Goal: Task Accomplishment & Management: Complete application form

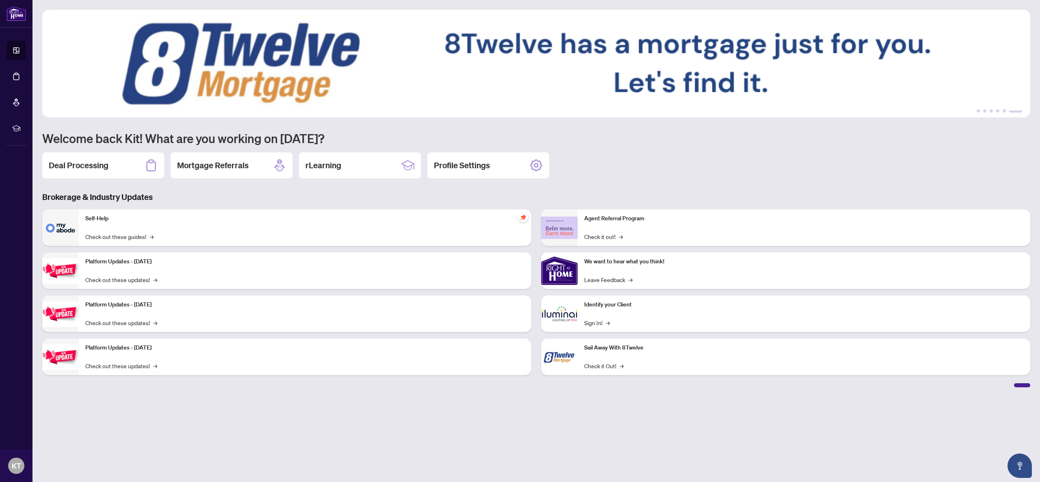
click at [96, 171] on div "Deal Processing" at bounding box center [103, 165] width 122 height 26
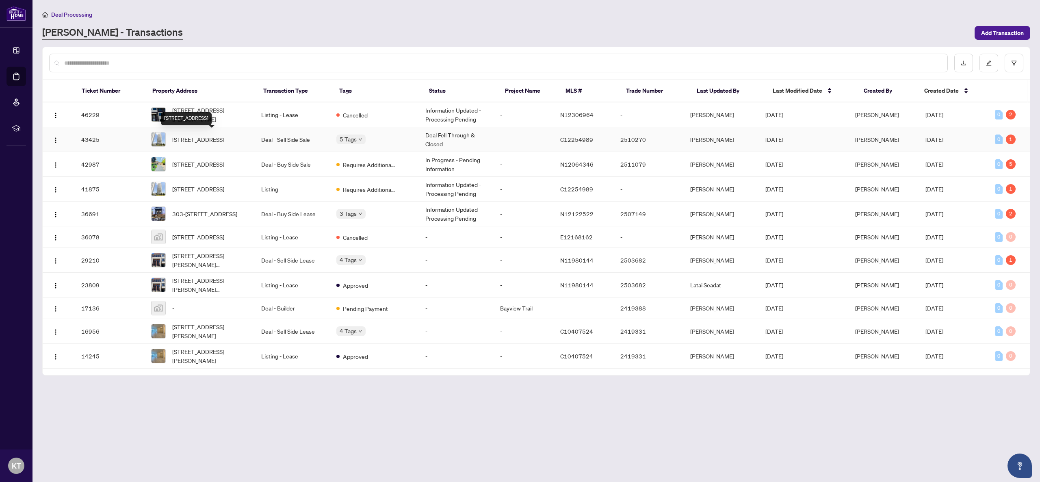
click at [202, 141] on span "[STREET_ADDRESS]" at bounding box center [198, 139] width 52 height 9
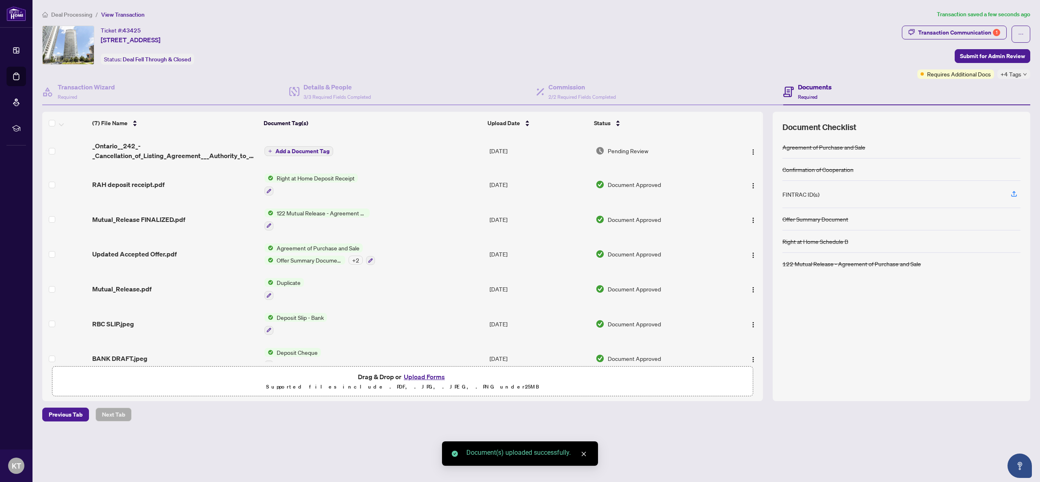
click at [299, 148] on span "Add a Document Tag" at bounding box center [302, 151] width 54 height 6
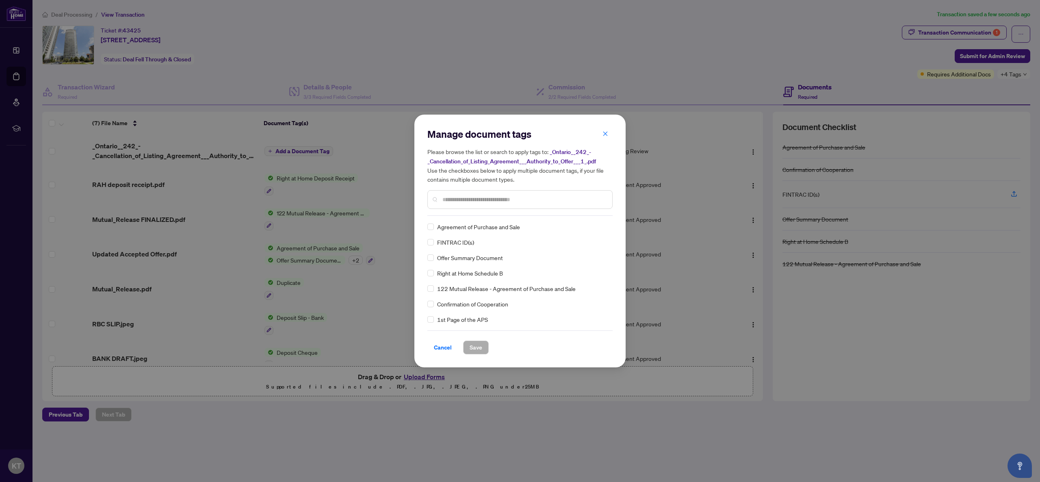
click at [556, 199] on input "text" at bounding box center [523, 199] width 163 height 9
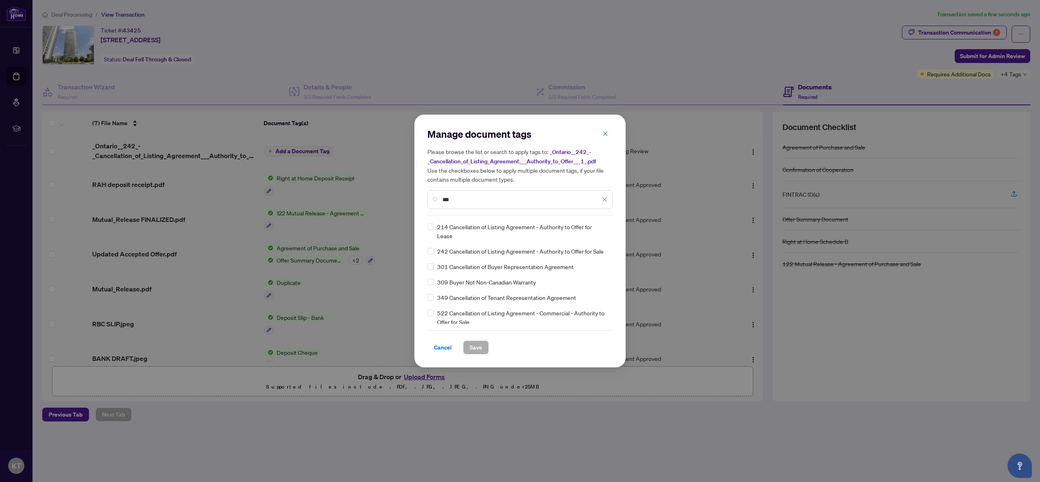
type input "***"
click at [473, 344] on span "Save" at bounding box center [476, 347] width 13 height 13
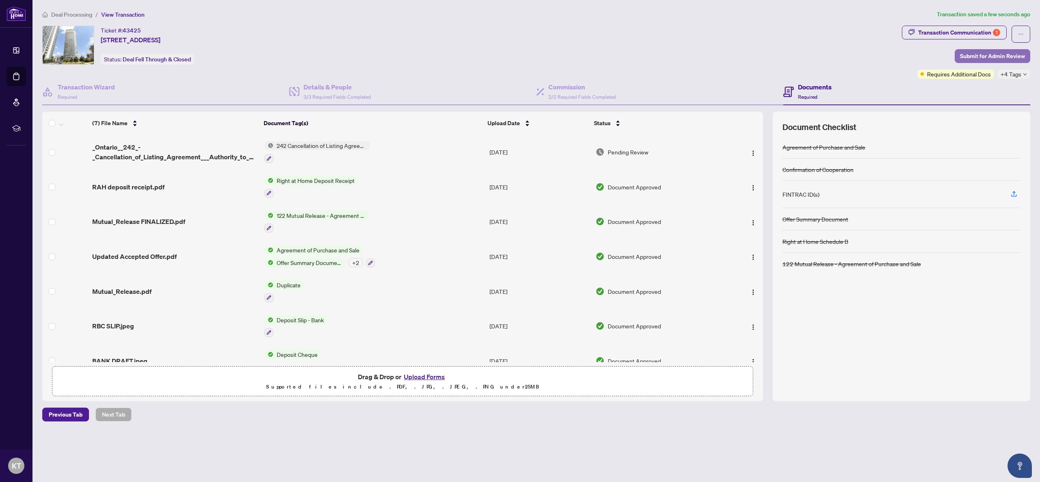
click at [974, 57] on span "Submit for Admin Review" at bounding box center [992, 56] width 65 height 13
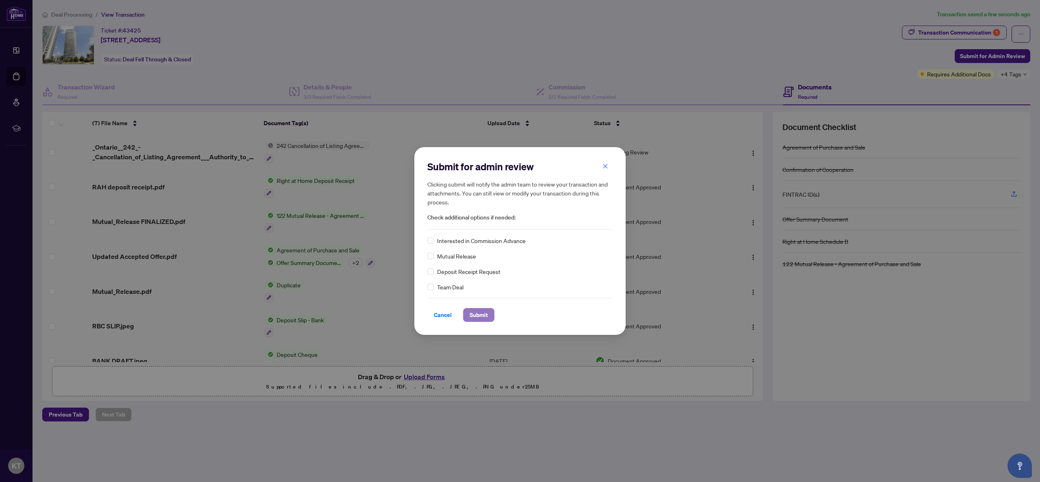
click at [482, 316] on span "Submit" at bounding box center [479, 314] width 18 height 13
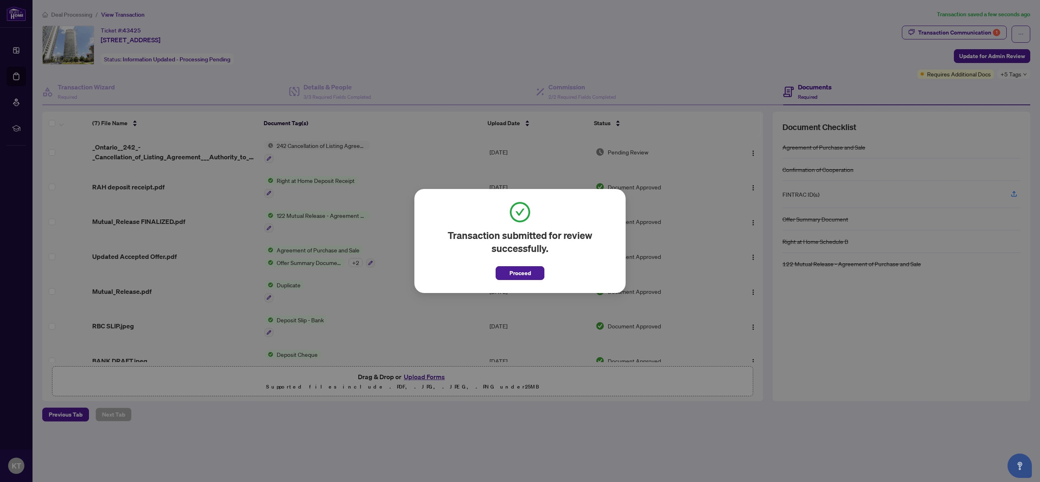
click at [533, 273] on button "Proceed" at bounding box center [520, 273] width 49 height 14
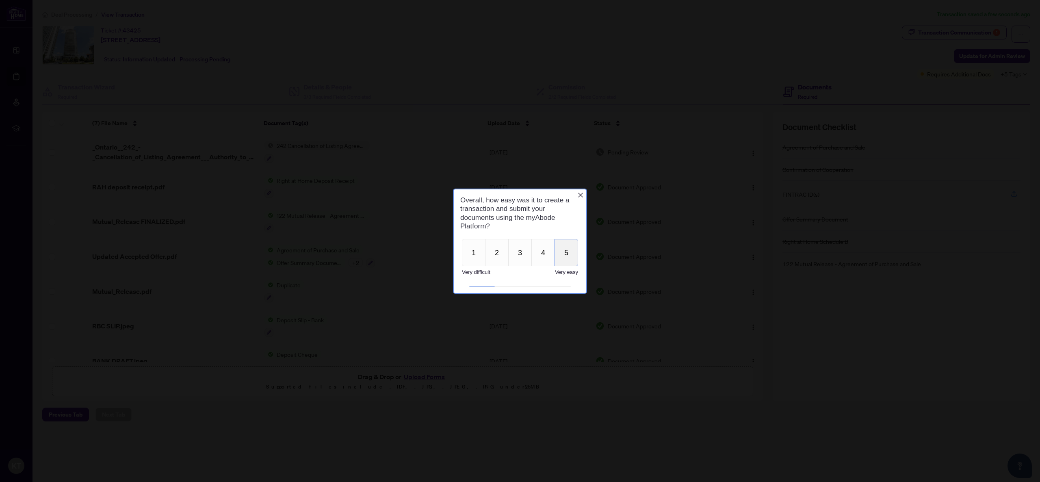
click at [568, 262] on button "5" at bounding box center [566, 251] width 24 height 27
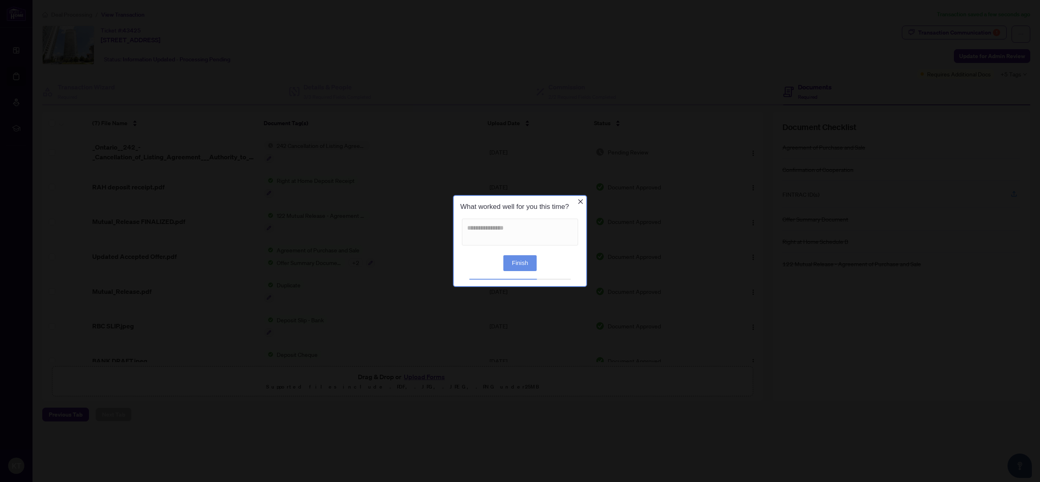
click at [529, 268] on button "Finish" at bounding box center [519, 263] width 33 height 16
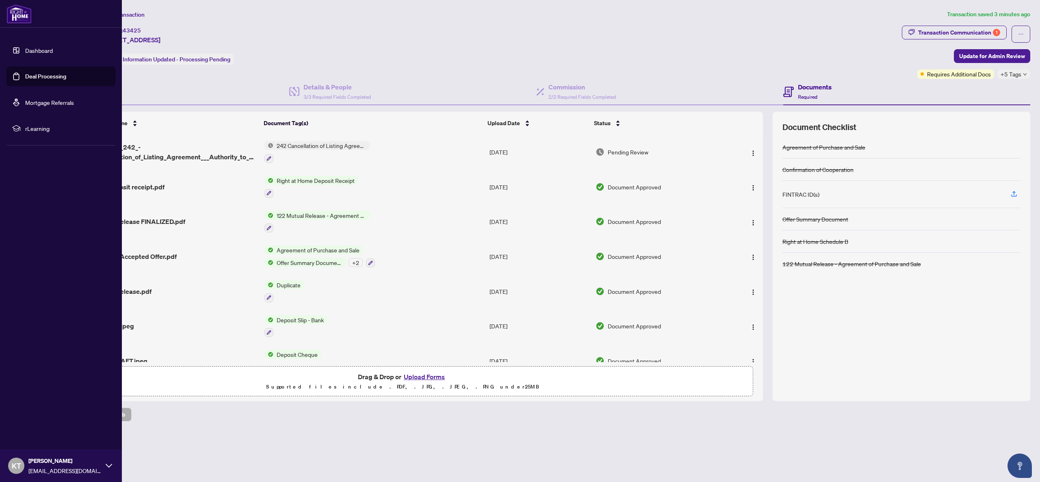
click at [39, 53] on link "Dashboard" at bounding box center [39, 50] width 28 height 7
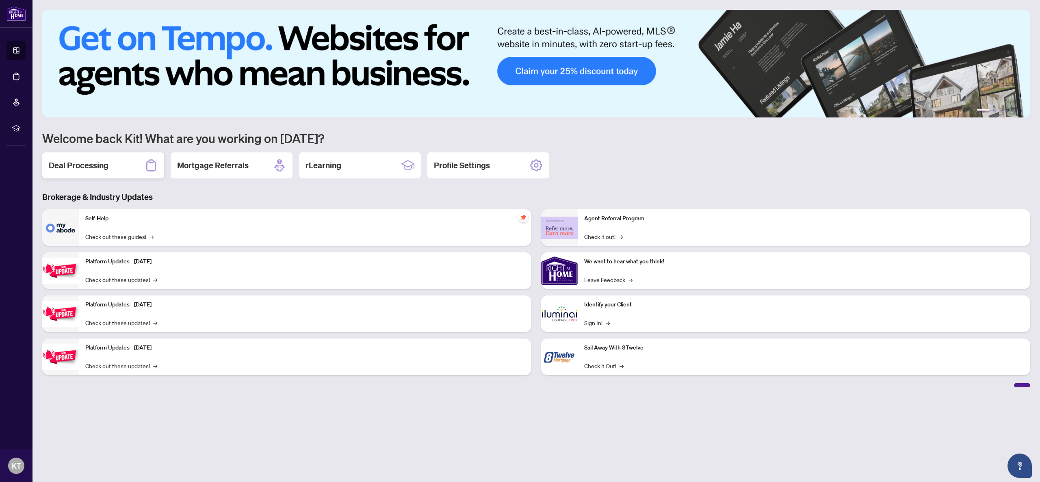
click at [113, 173] on div "Deal Processing" at bounding box center [103, 165] width 122 height 26
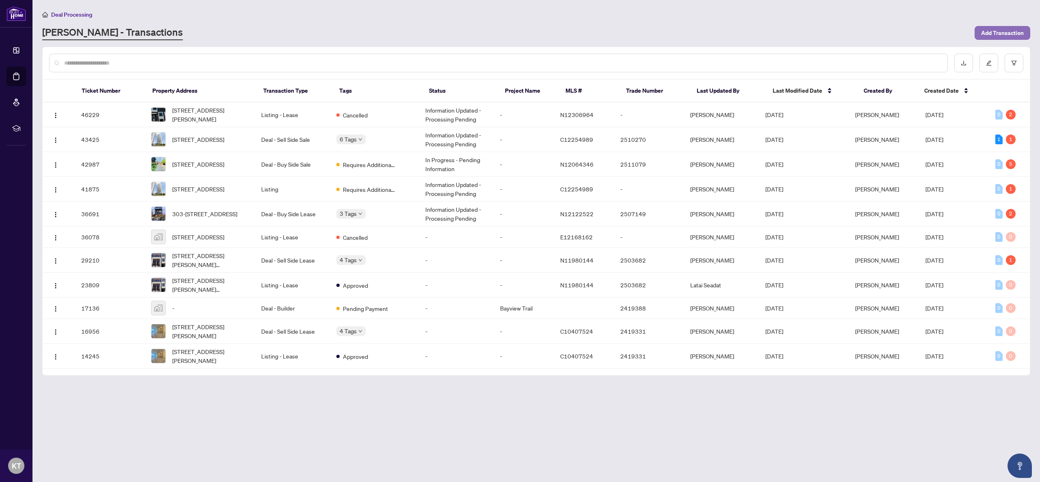
click at [991, 30] on span "Add Transaction" at bounding box center [1002, 32] width 43 height 13
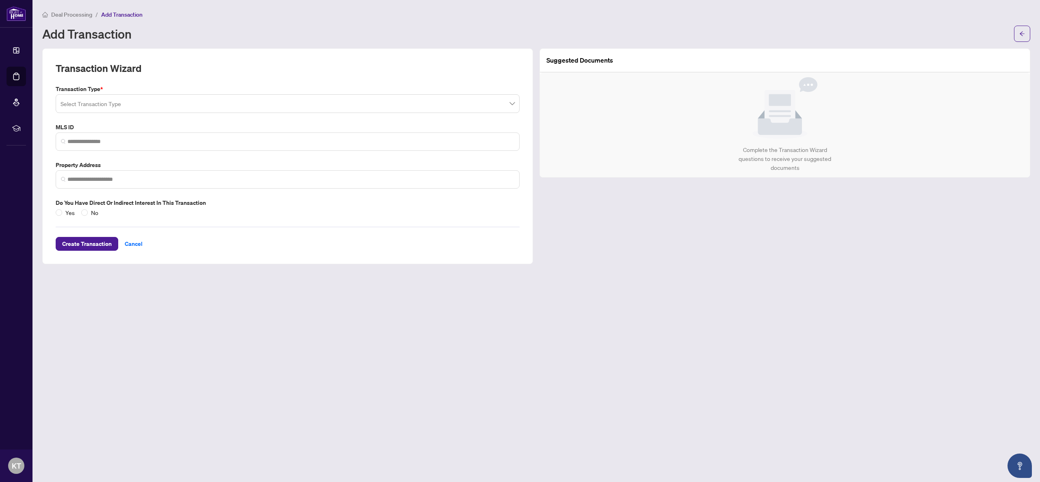
click at [278, 107] on input "search" at bounding box center [284, 105] width 447 height 18
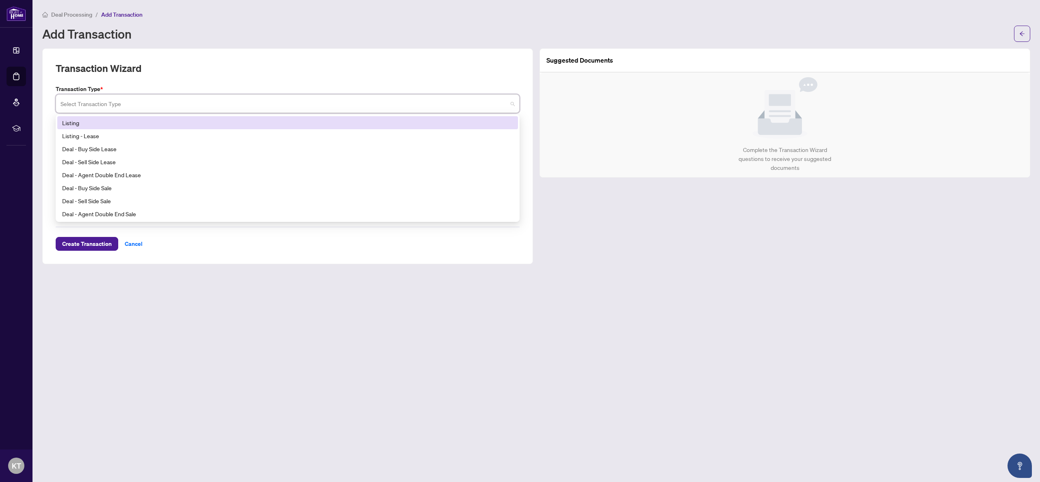
click at [105, 127] on div "Listing" at bounding box center [287, 122] width 461 height 13
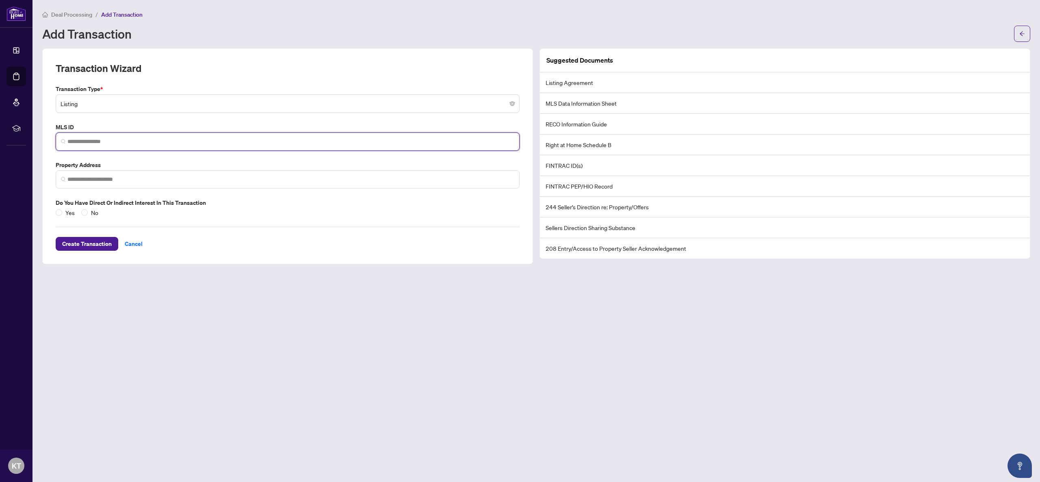
click at [106, 140] on input "search" at bounding box center [290, 141] width 447 height 9
paste input "*********"
type input "*********"
click at [132, 178] on input "search" at bounding box center [290, 179] width 447 height 9
click at [88, 215] on span "No" at bounding box center [95, 212] width 14 height 9
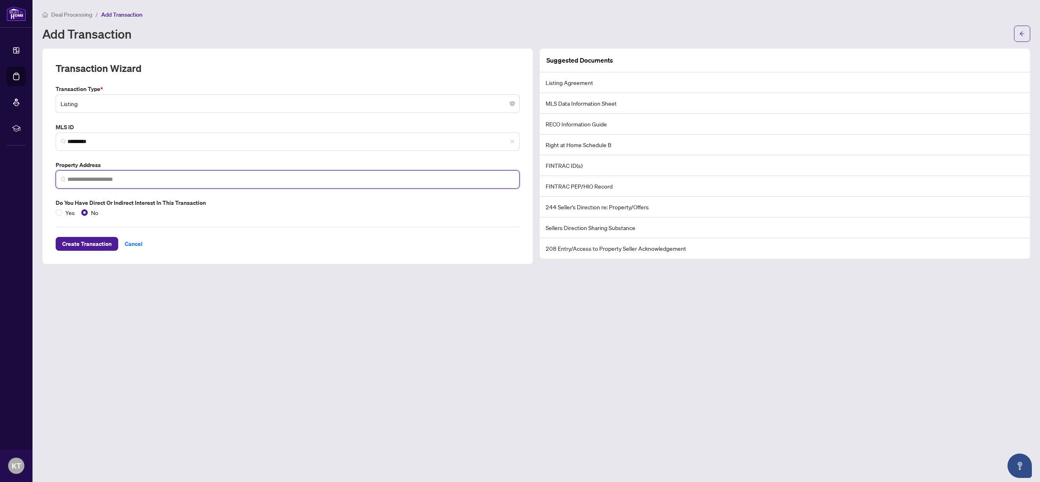
click at [91, 180] on input "search" at bounding box center [290, 179] width 447 height 9
click at [84, 238] on span "Create Transaction" at bounding box center [87, 243] width 50 height 13
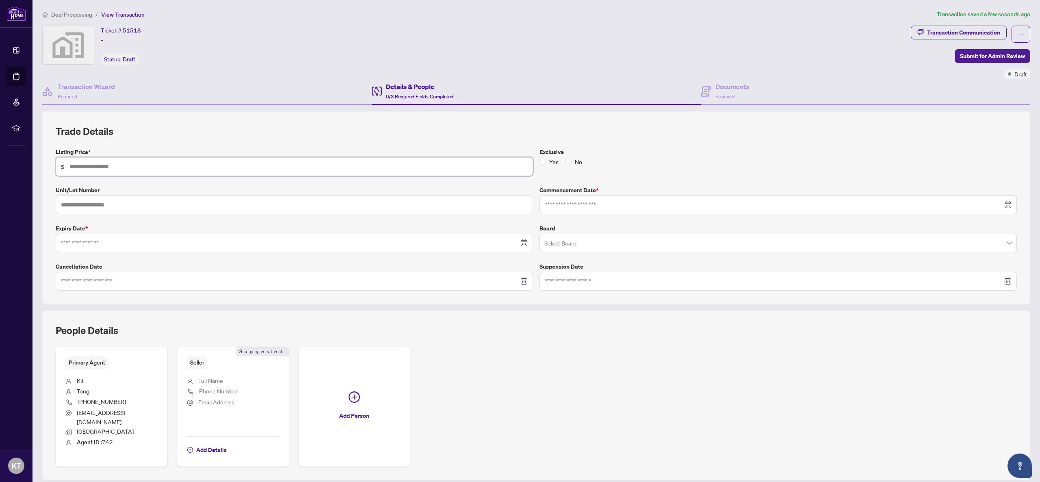
click at [236, 168] on input "text" at bounding box center [298, 166] width 458 height 9
type input "*******"
click at [565, 164] on label "No" at bounding box center [575, 161] width 20 height 9
click at [574, 208] on input at bounding box center [774, 204] width 458 height 9
type input "**********"
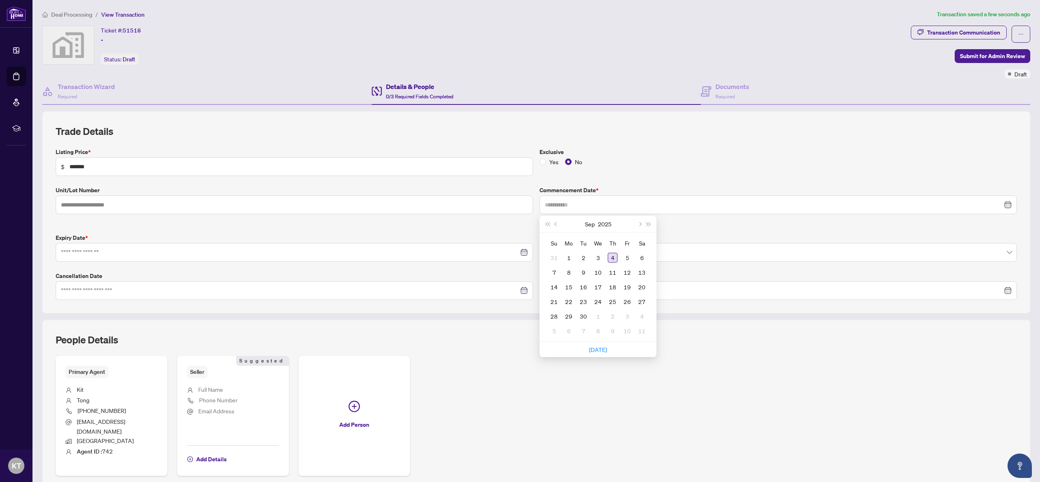
click at [609, 257] on div "4" at bounding box center [613, 258] width 10 height 10
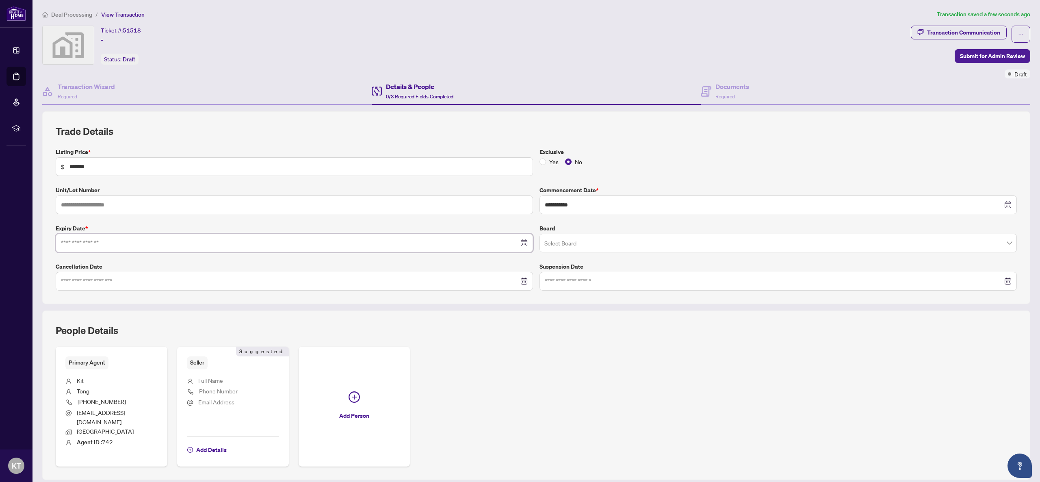
click at [433, 245] on input at bounding box center [290, 242] width 458 height 9
click at [155, 259] on button "Next month (PageDown)" at bounding box center [155, 262] width 9 height 16
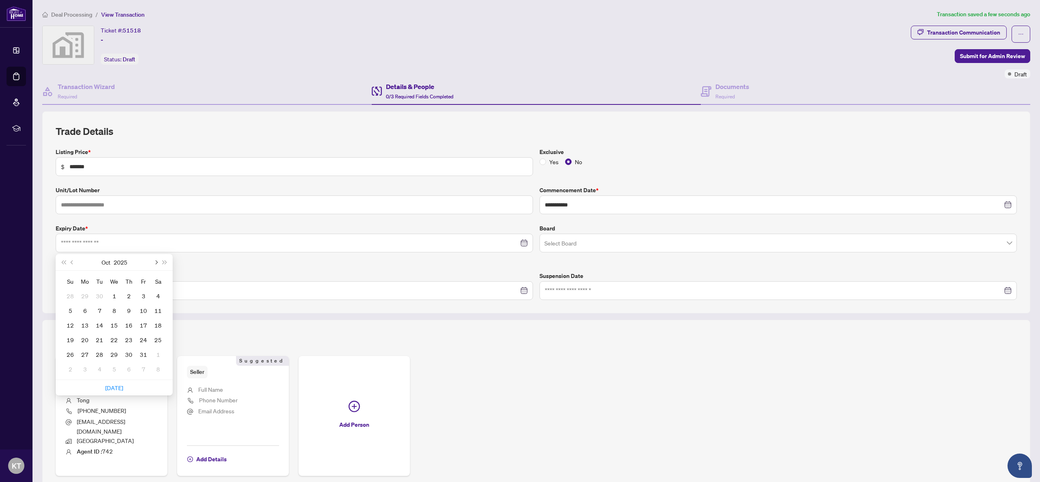
click at [155, 260] on span "Next month (PageDown)" at bounding box center [156, 262] width 4 height 4
click at [155, 259] on button "Next month (PageDown)" at bounding box center [155, 262] width 9 height 16
type input "**********"
click at [117, 298] on div "3" at bounding box center [114, 296] width 10 height 10
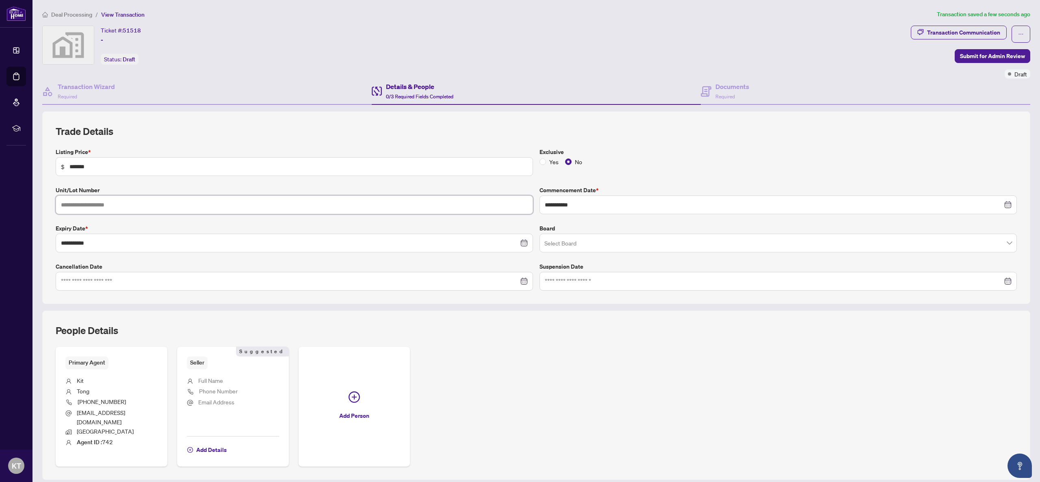
click at [313, 203] on input "text" at bounding box center [294, 204] width 477 height 19
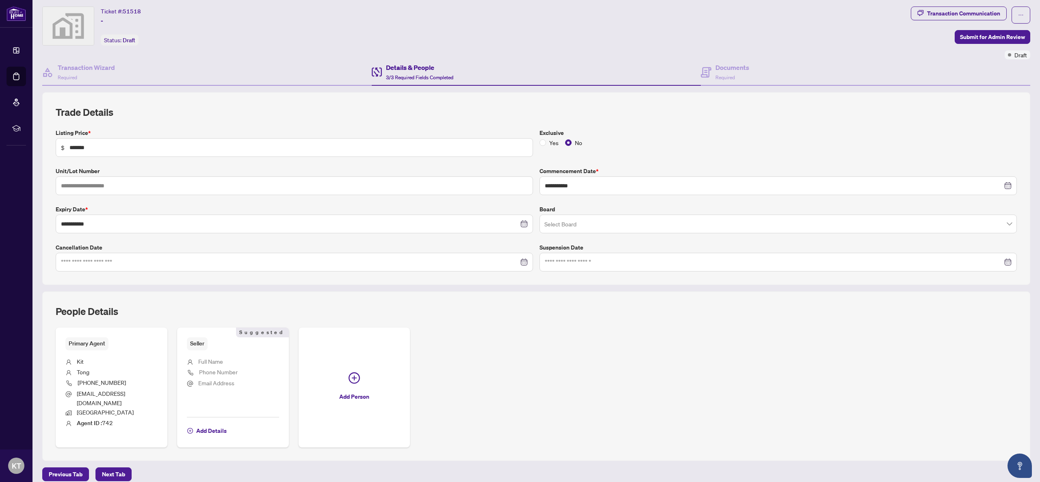
click at [114, 468] on span "Next Tab" at bounding box center [113, 474] width 23 height 13
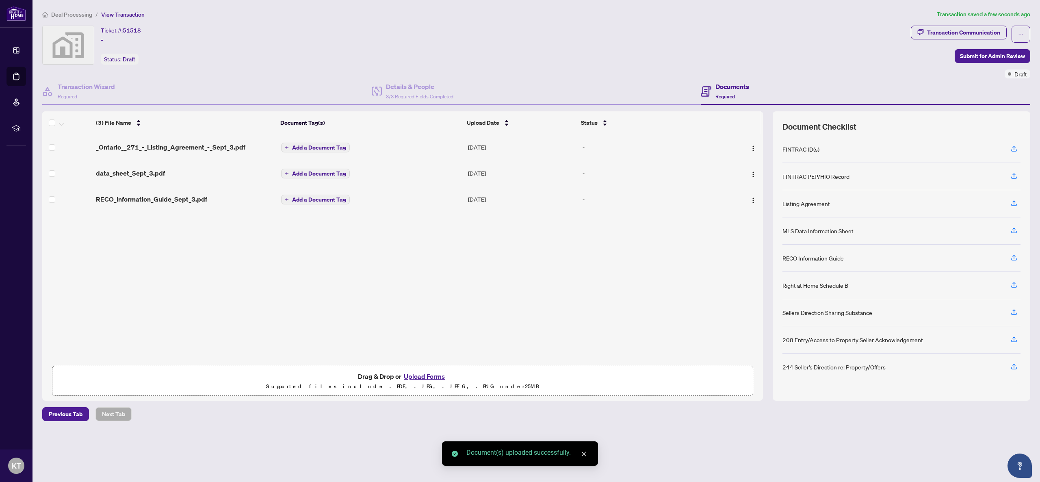
click at [310, 149] on span "Add a Document Tag" at bounding box center [319, 148] width 54 height 6
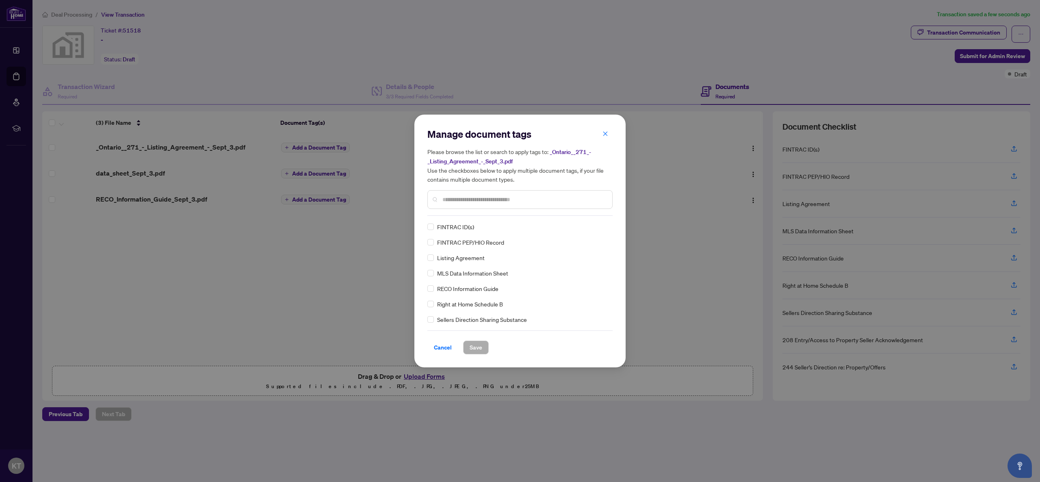
click at [474, 214] on div "Manage document tags Please browse the list or search to apply tags to: _Ontari…" at bounding box center [519, 172] width 185 height 88
click at [456, 201] on input "text" at bounding box center [523, 199] width 163 height 9
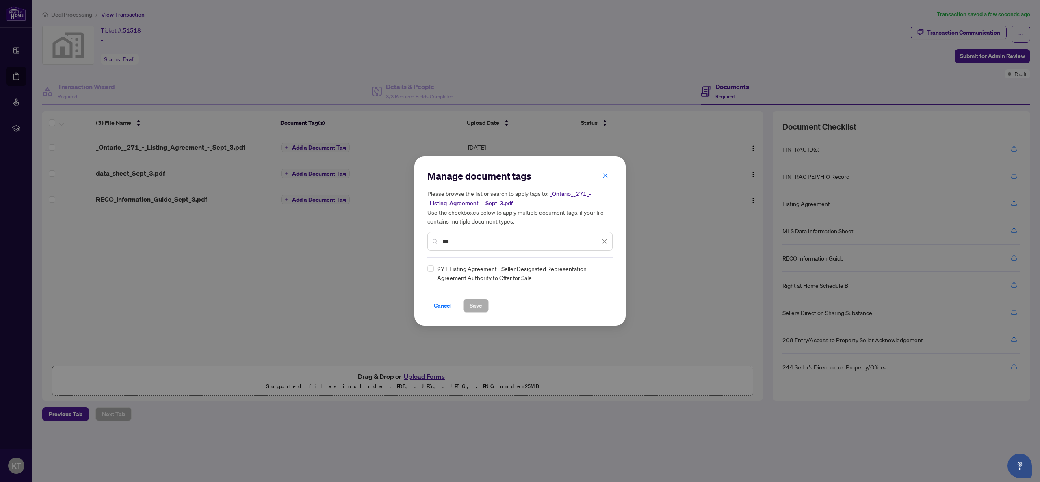
type input "***"
click at [470, 304] on span "Save" at bounding box center [476, 305] width 13 height 13
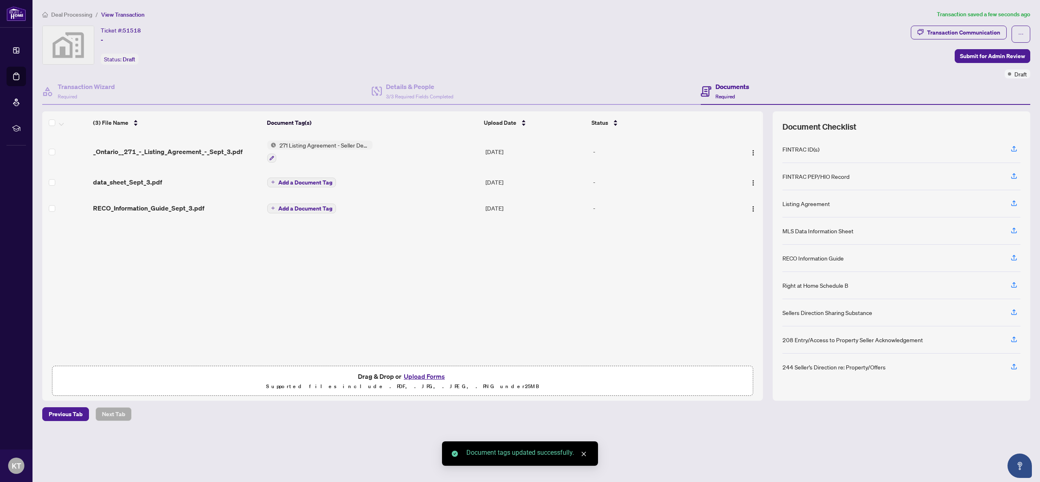
click at [316, 183] on span "Add a Document Tag" at bounding box center [305, 183] width 54 height 6
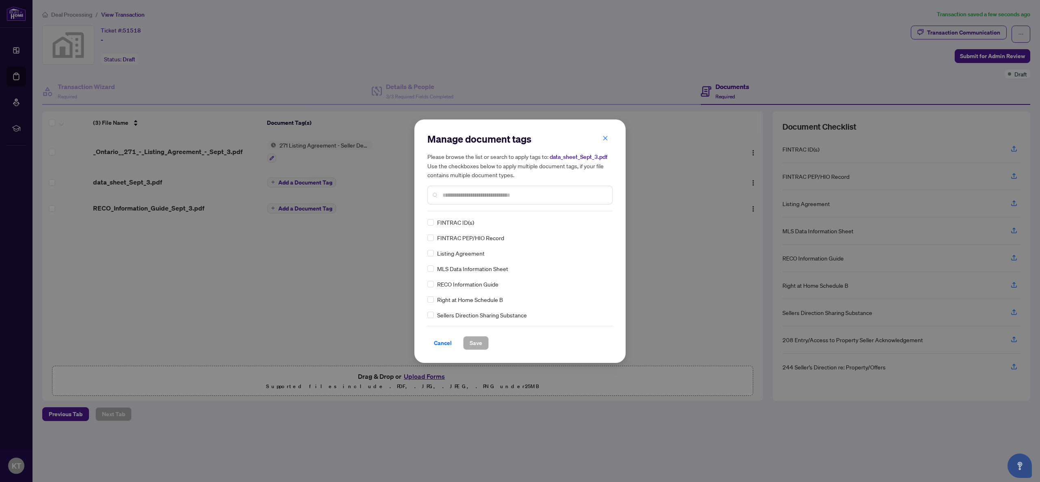
click at [446, 196] on input "text" at bounding box center [523, 195] width 163 height 9
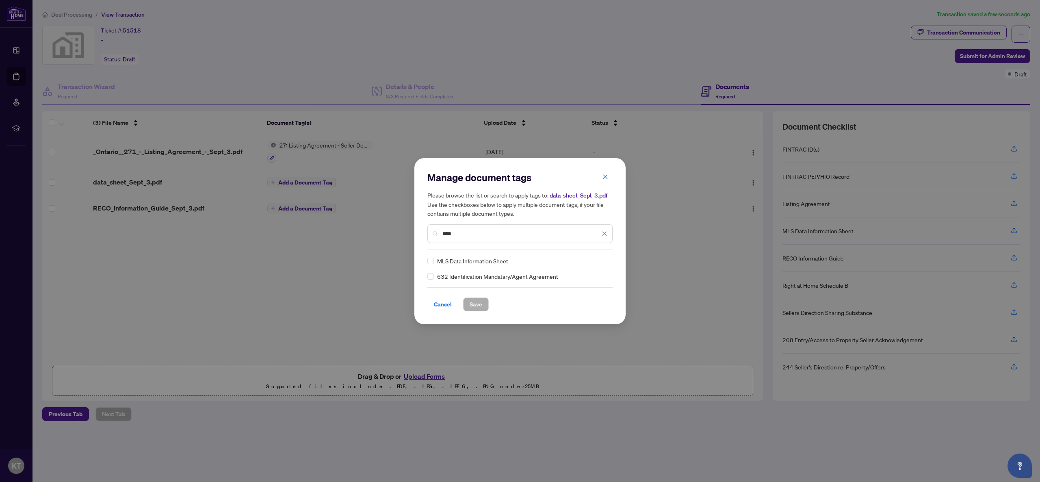
type input "****"
click at [474, 306] on span "Save" at bounding box center [476, 304] width 13 height 13
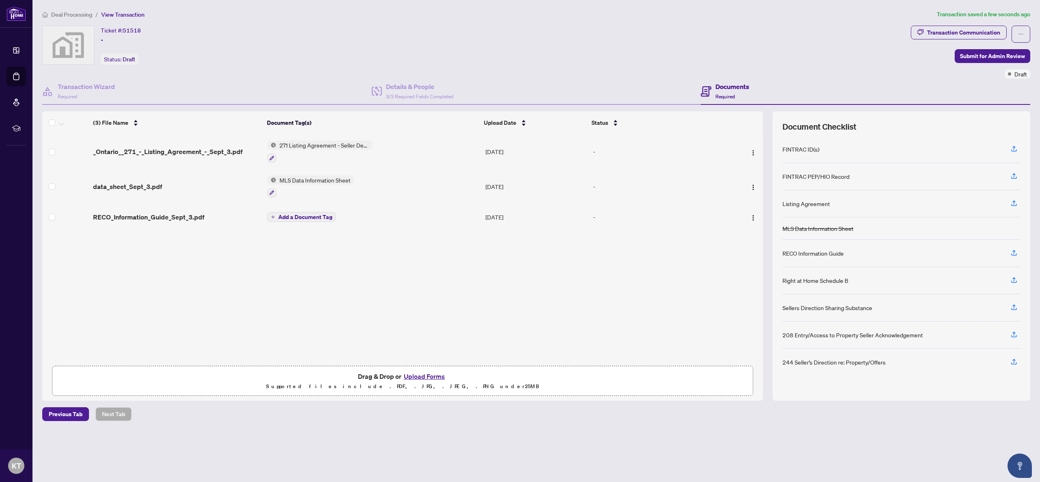
click at [310, 214] on span "Add a Document Tag" at bounding box center [305, 217] width 54 height 6
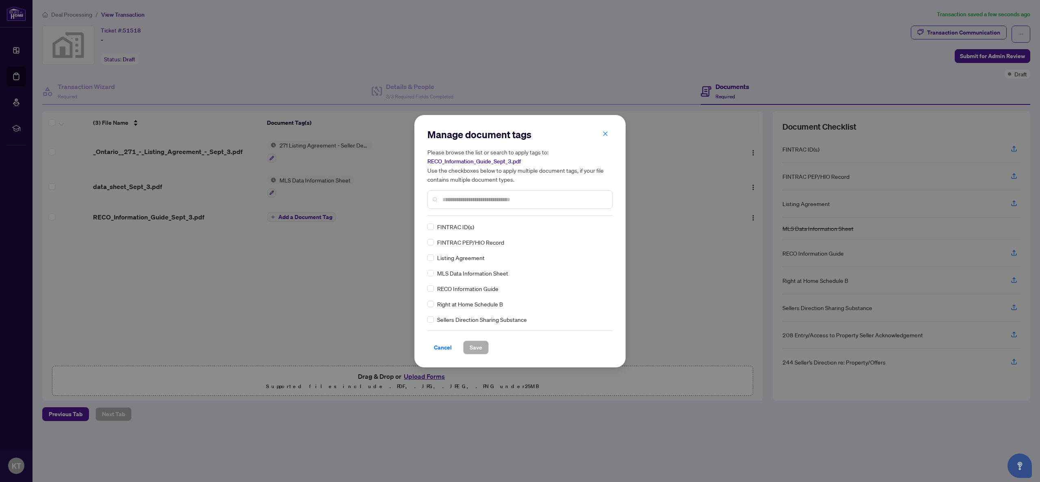
click at [463, 214] on div "Manage document tags Please browse the list or search to apply tags to: RECO_In…" at bounding box center [519, 172] width 185 height 88
click at [461, 282] on span "RECO Information Guide" at bounding box center [467, 281] width 61 height 9
click at [472, 348] on span "Save" at bounding box center [476, 347] width 13 height 13
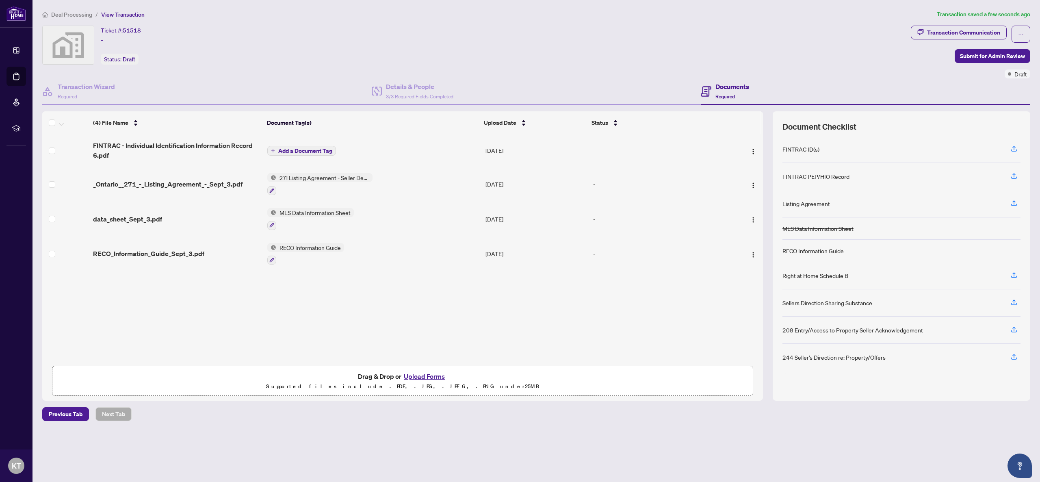
click at [312, 151] on span "Add a Document Tag" at bounding box center [305, 151] width 54 height 6
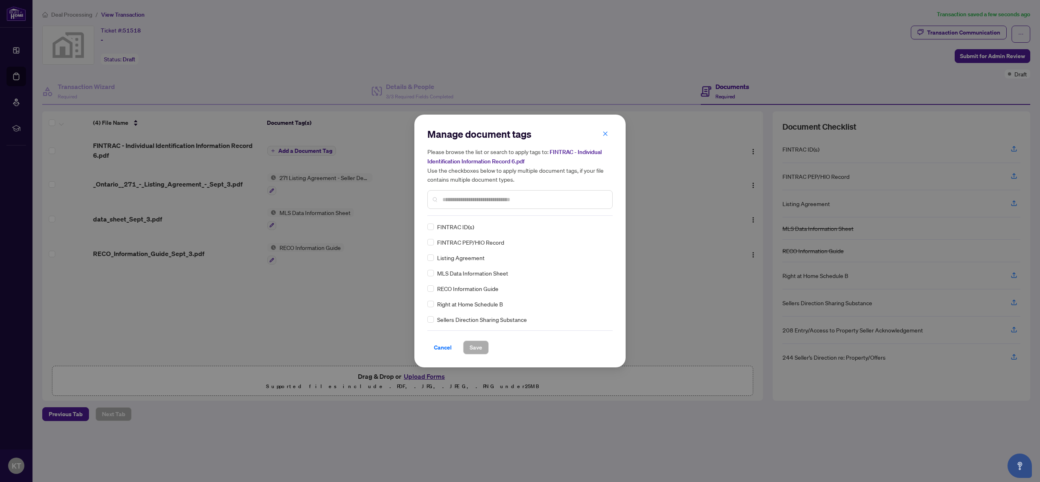
click at [447, 227] on span "FINTRAC ID(s)" at bounding box center [455, 226] width 37 height 9
click at [472, 348] on span "Save" at bounding box center [476, 347] width 13 height 13
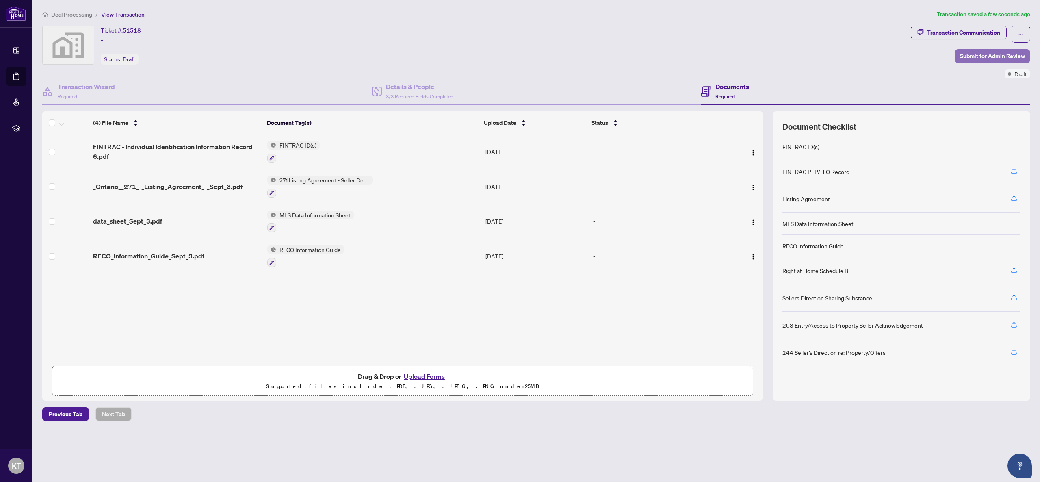
click at [983, 56] on span "Submit for Admin Review" at bounding box center [992, 56] width 65 height 13
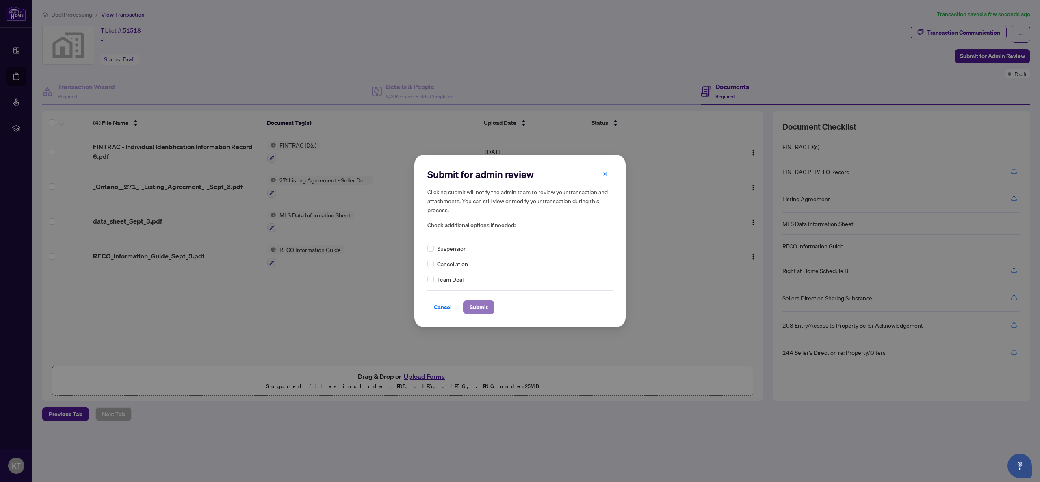
drag, startPoint x: 473, startPoint y: 309, endPoint x: 466, endPoint y: 305, distance: 7.9
click at [472, 309] on span "Submit" at bounding box center [479, 307] width 18 height 13
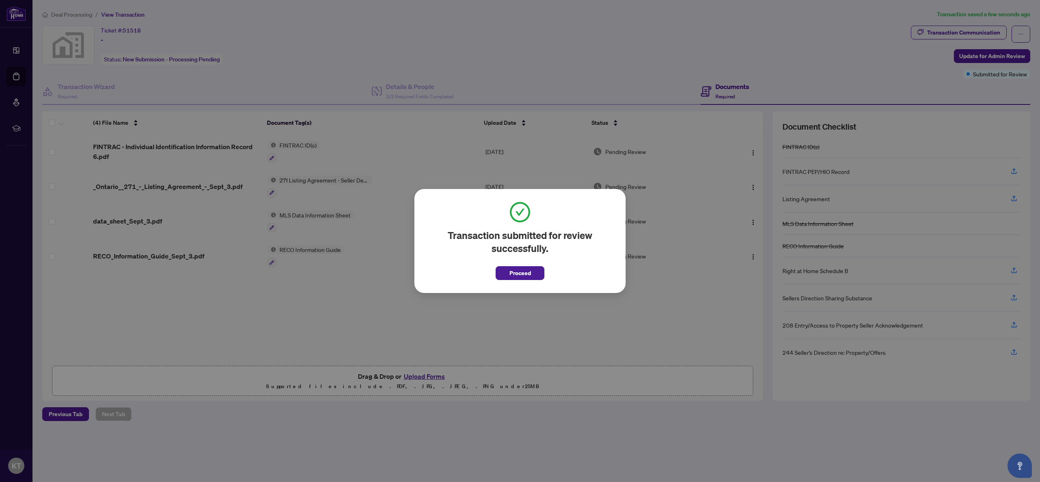
drag, startPoint x: 509, startPoint y: 274, endPoint x: 502, endPoint y: 273, distance: 6.5
click at [508, 273] on button "Proceed" at bounding box center [520, 273] width 49 height 14
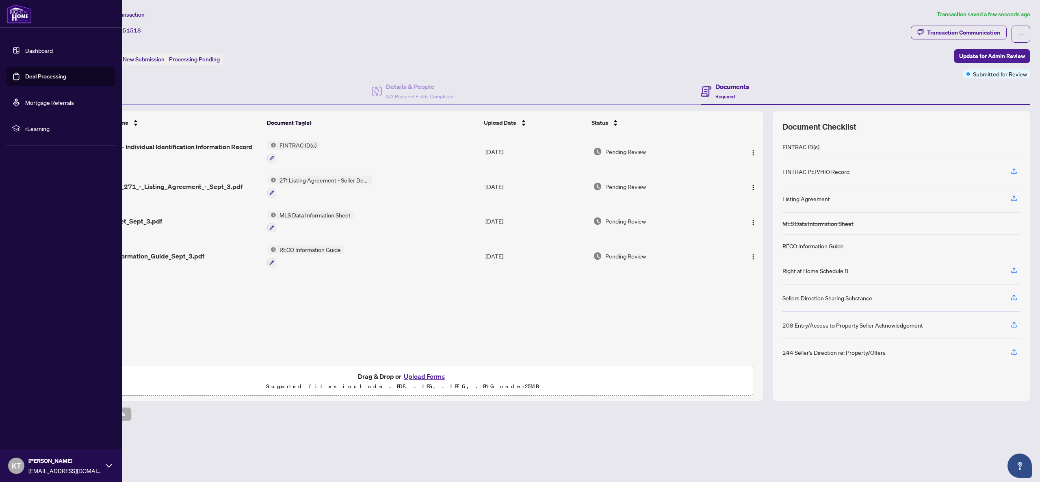
click at [34, 52] on link "Dashboard" at bounding box center [39, 50] width 28 height 7
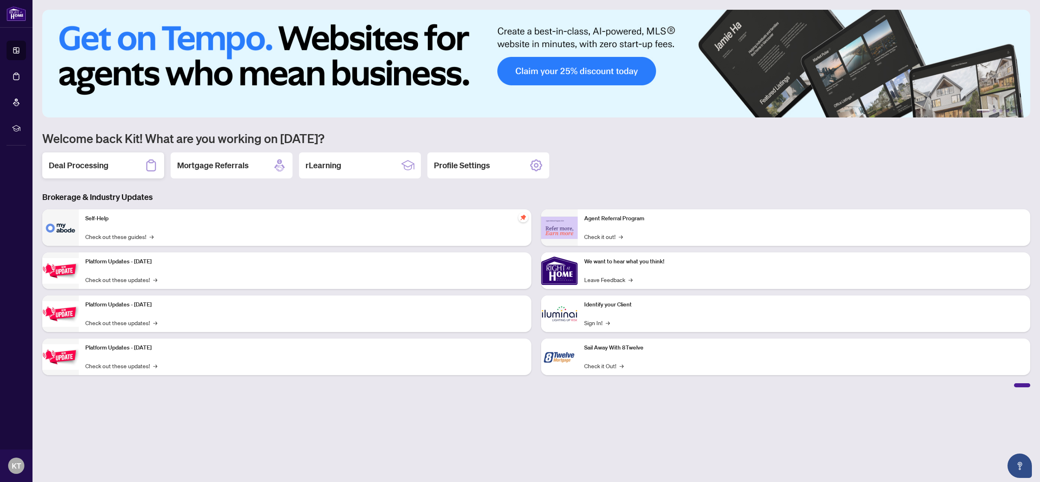
click at [111, 173] on div "Deal Processing" at bounding box center [103, 165] width 122 height 26
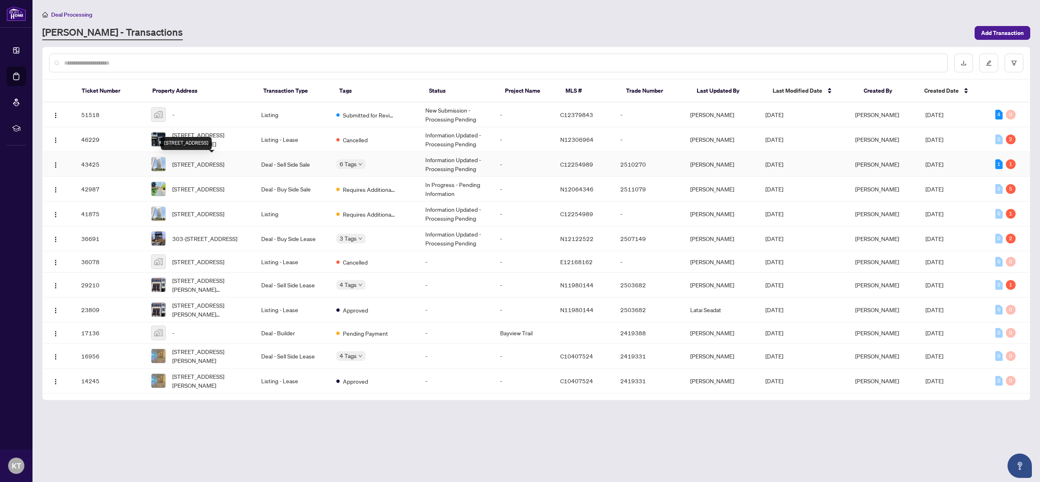
click at [195, 162] on span "[STREET_ADDRESS]" at bounding box center [198, 164] width 52 height 9
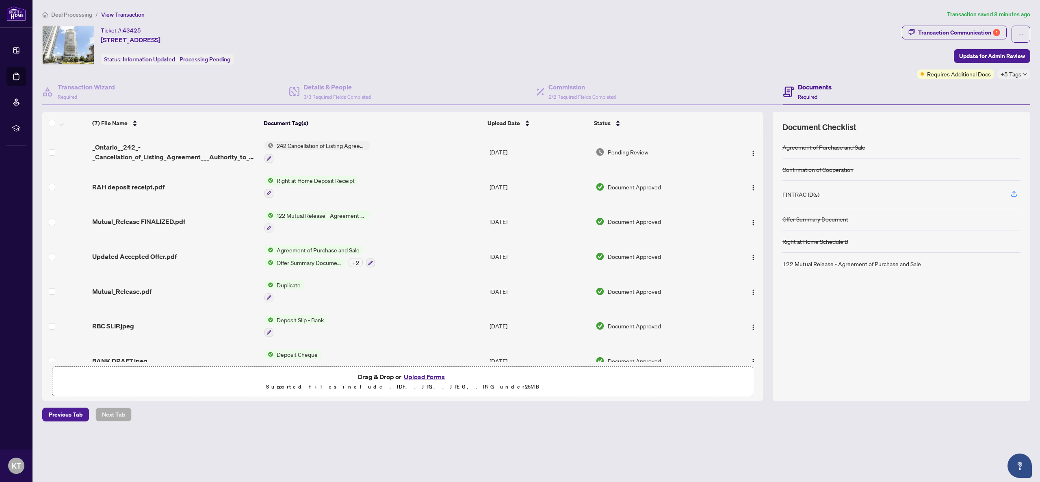
scroll to position [16, 0]
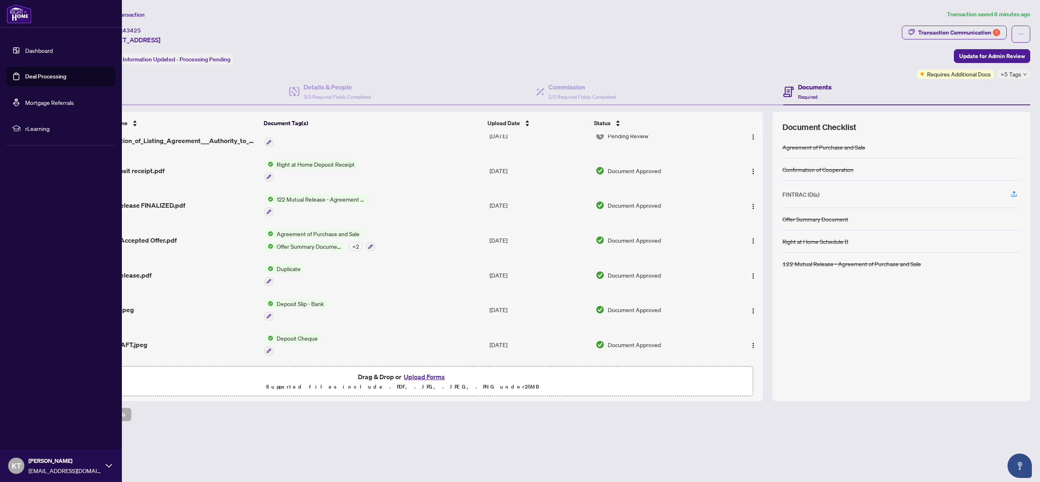
click at [25, 49] on link "Dashboard" at bounding box center [39, 50] width 28 height 7
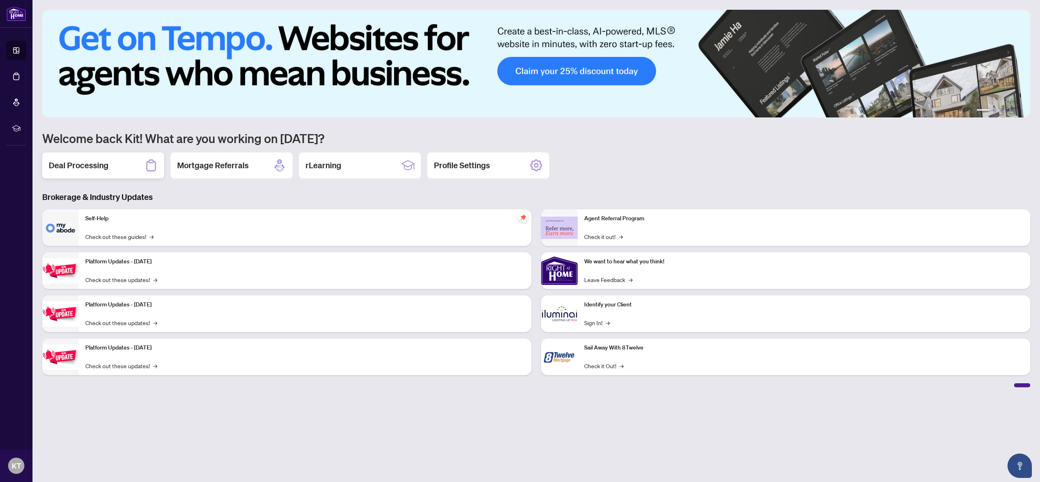
click at [113, 162] on div "Deal Processing" at bounding box center [103, 165] width 122 height 26
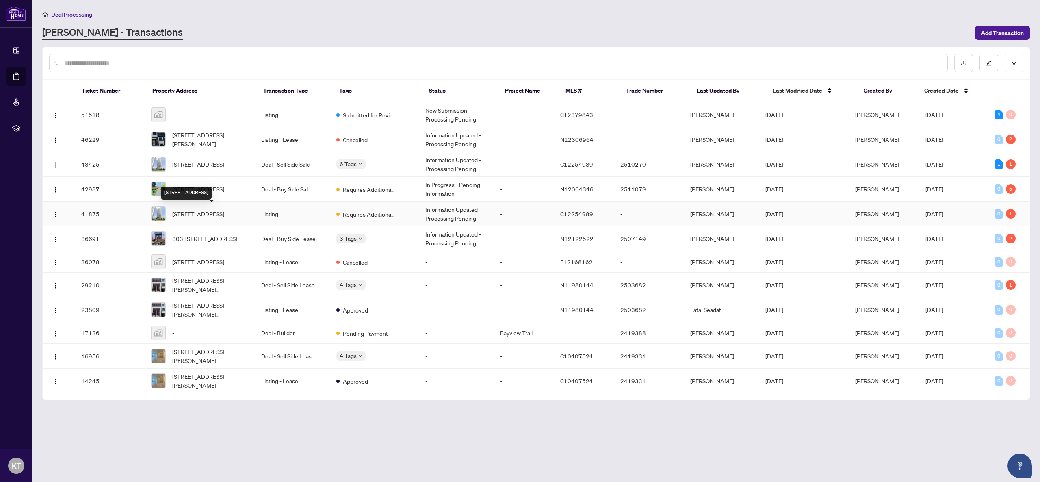
click at [223, 214] on span "[STREET_ADDRESS]" at bounding box center [198, 213] width 52 height 9
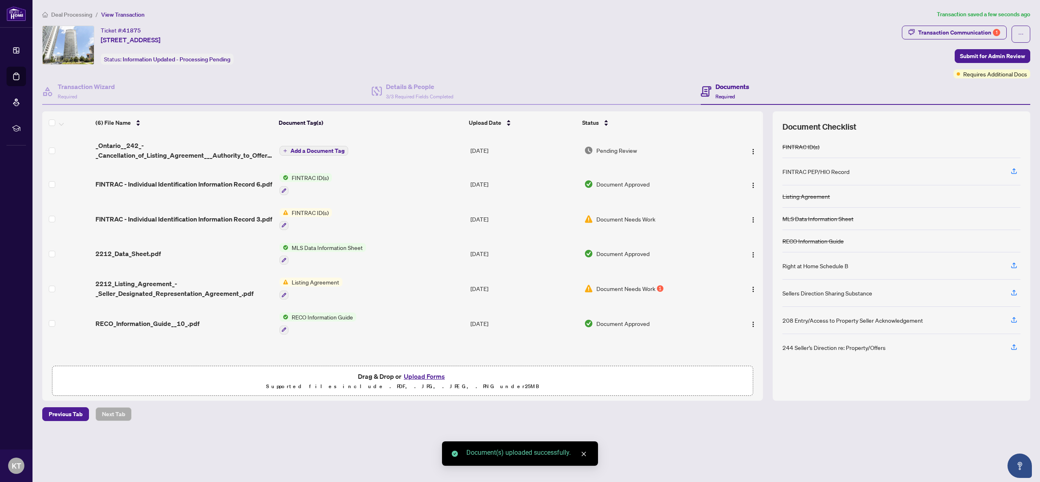
click at [325, 148] on span "Add a Document Tag" at bounding box center [317, 151] width 54 height 6
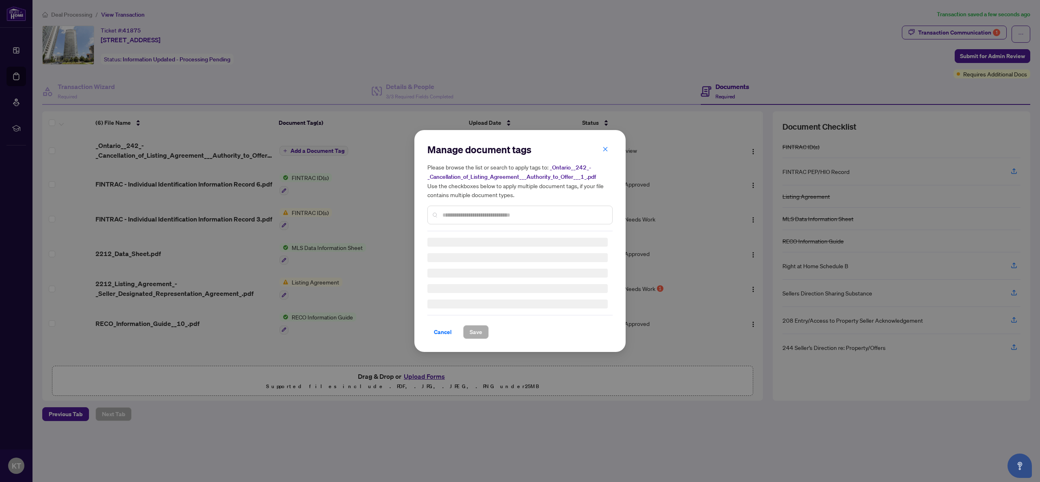
click at [472, 215] on div "Manage document tags Please browse the list or search to apply tags to: _Ontari…" at bounding box center [519, 241] width 185 height 196
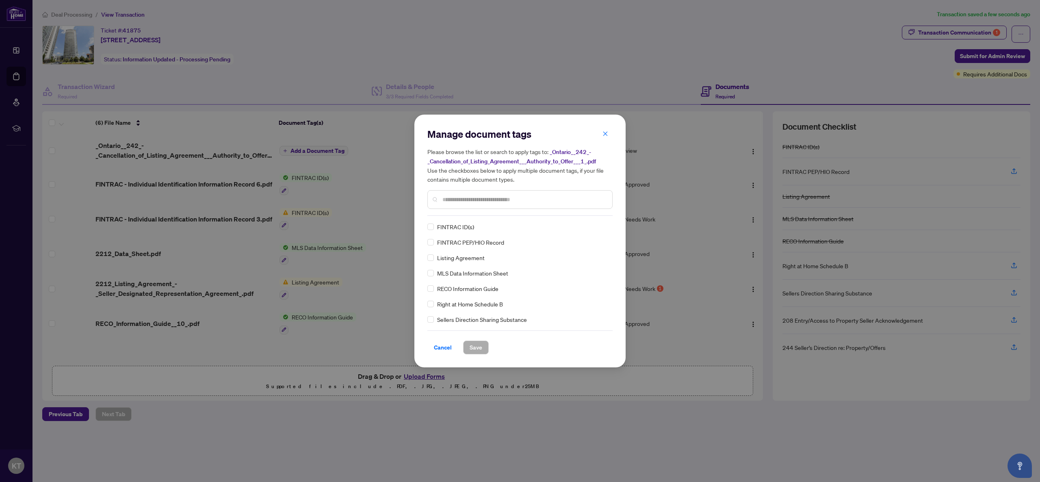
click at [475, 200] on input "text" at bounding box center [523, 199] width 163 height 9
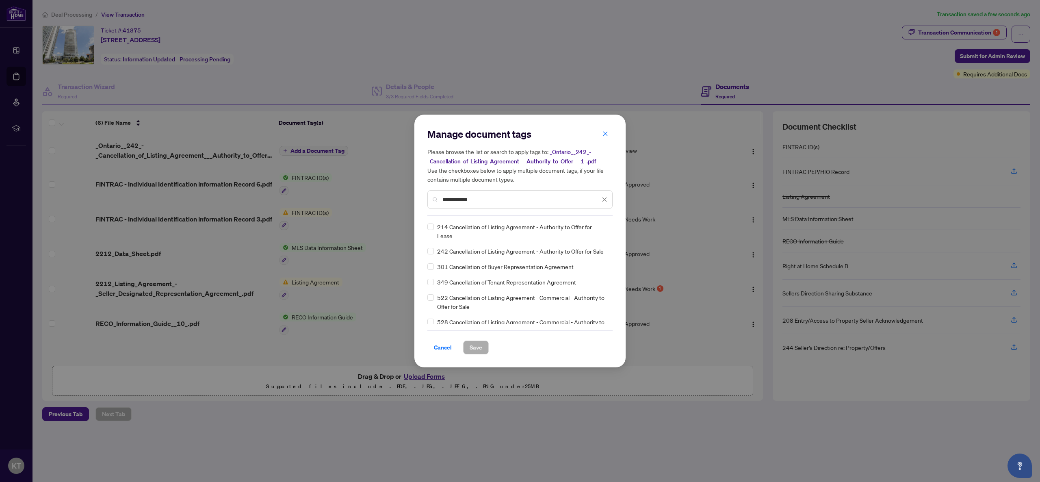
type input "**********"
click at [452, 253] on span "242 Cancellation of Listing Agreement - Authority to Offer for Sale" at bounding box center [520, 251] width 167 height 9
click at [481, 346] on span "Save" at bounding box center [476, 347] width 13 height 13
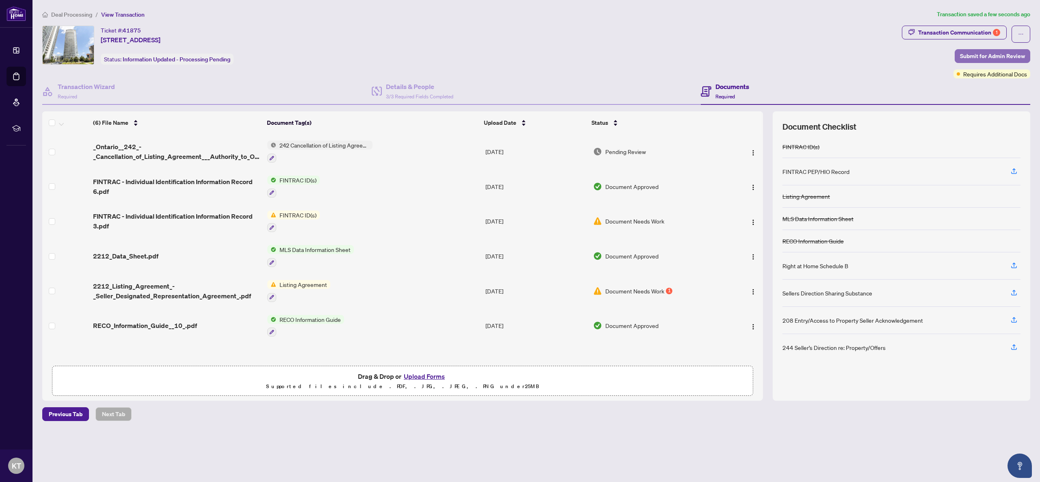
click at [996, 54] on span "Submit for Admin Review" at bounding box center [992, 56] width 65 height 13
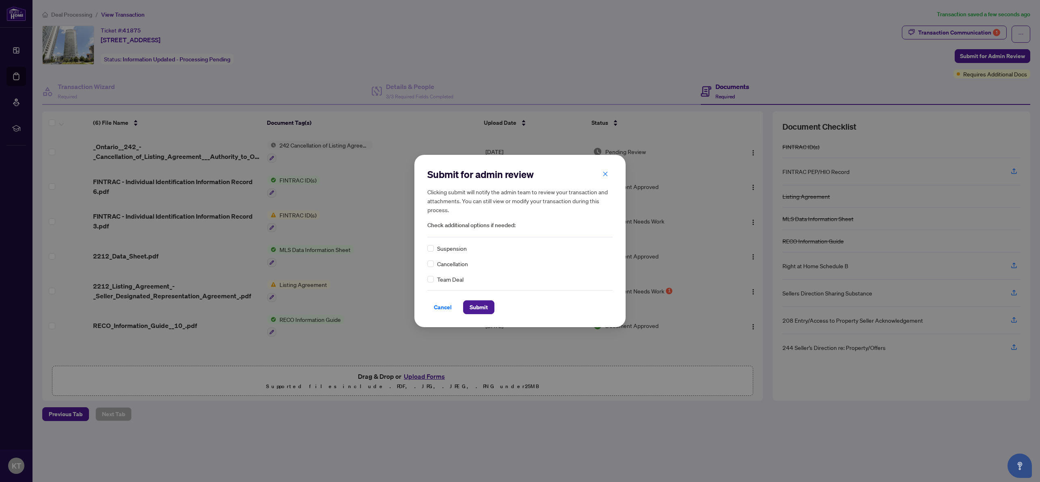
drag, startPoint x: 485, startPoint y: 306, endPoint x: 465, endPoint y: 273, distance: 39.2
click at [465, 273] on div "Submit for admin review Clicking submit will notify the admin team to review yo…" at bounding box center [519, 241] width 185 height 146
click at [464, 268] on div "Suspension Cancellation Team Deal" at bounding box center [519, 264] width 185 height 40
click at [464, 264] on span "Cancellation" at bounding box center [452, 263] width 31 height 9
click at [478, 310] on span "Submit" at bounding box center [479, 307] width 18 height 13
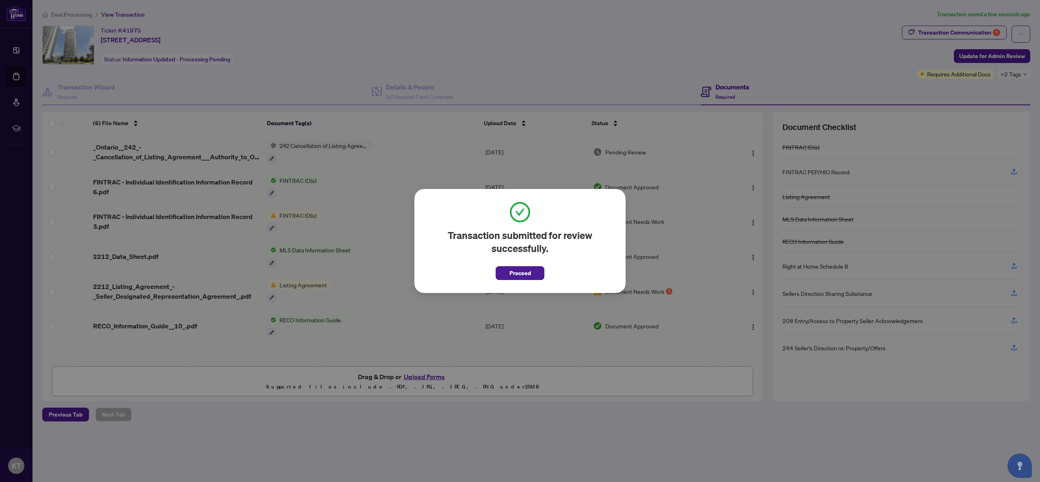
click at [523, 279] on button "Proceed" at bounding box center [520, 273] width 49 height 14
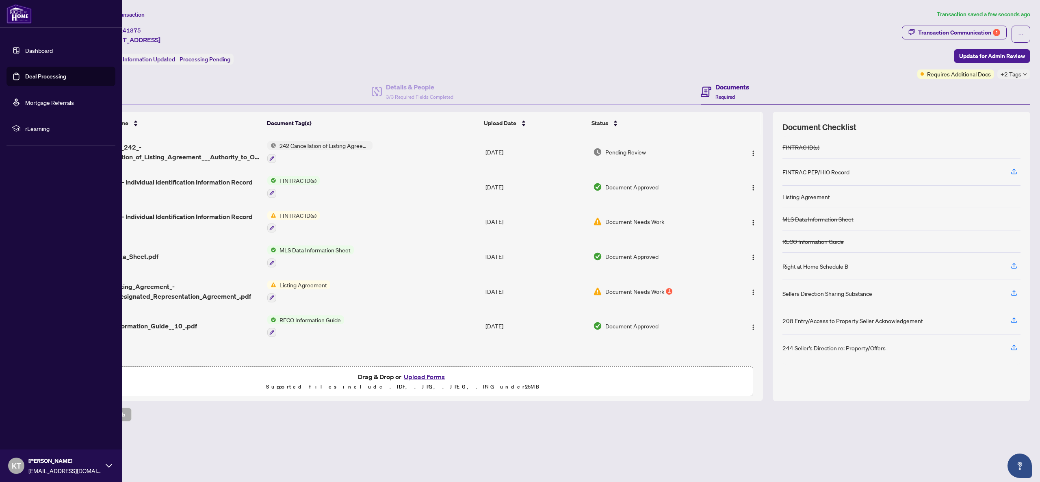
click at [25, 54] on link "Dashboard" at bounding box center [39, 50] width 28 height 7
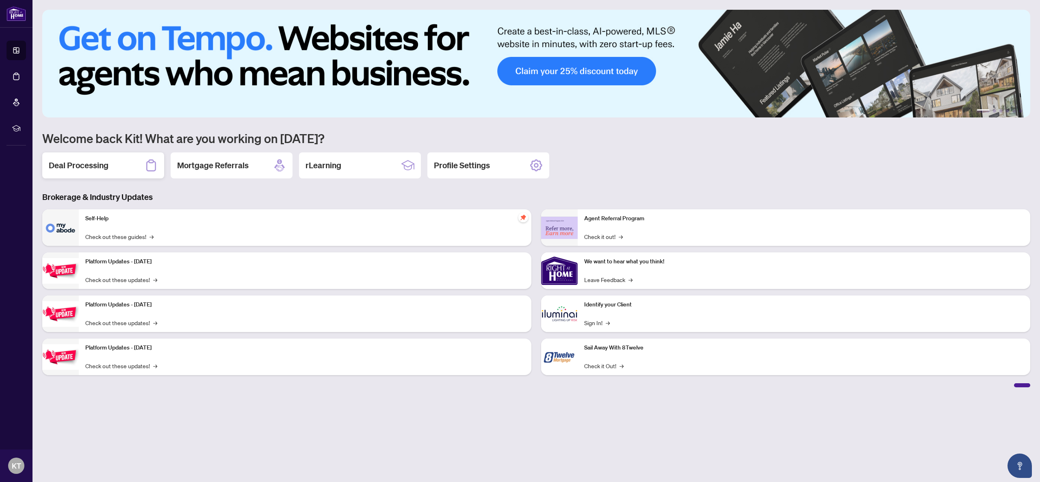
click at [84, 163] on h2 "Deal Processing" at bounding box center [79, 165] width 60 height 11
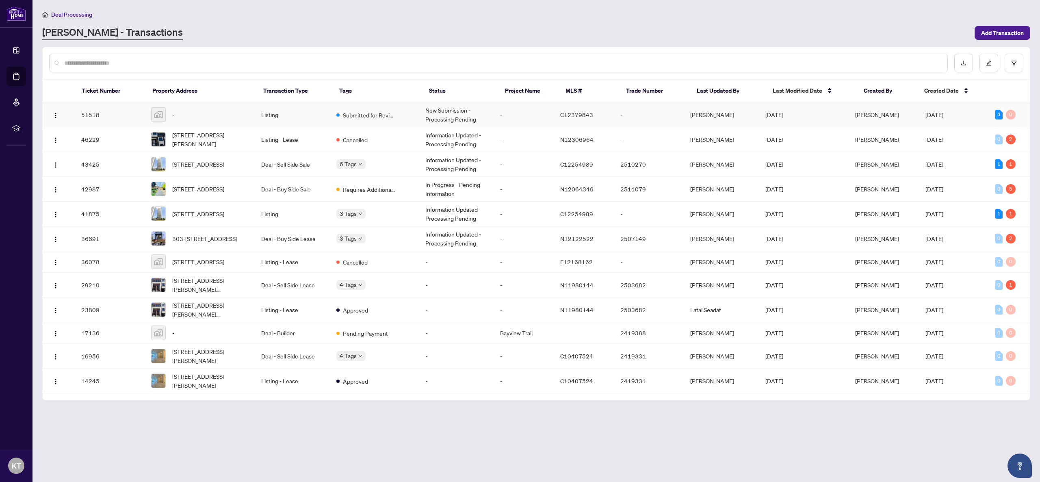
click at [188, 118] on div "-" at bounding box center [199, 114] width 97 height 15
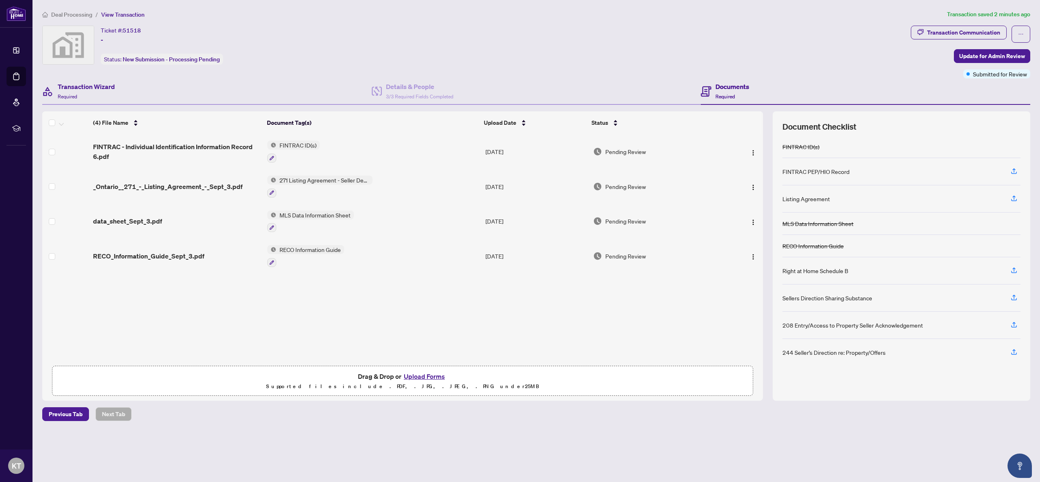
click at [211, 90] on div "Transaction Wizard Required" at bounding box center [206, 91] width 329 height 26
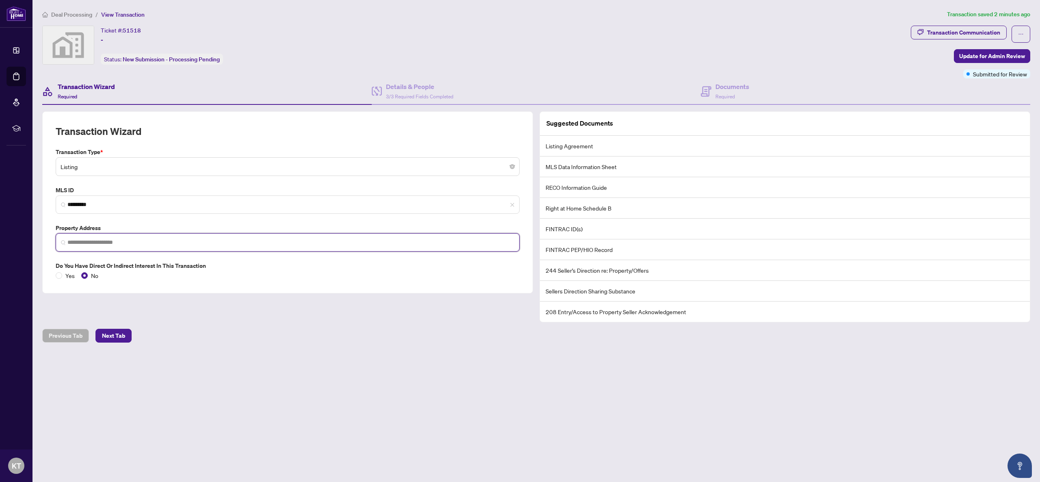
click at [177, 242] on input "search" at bounding box center [290, 242] width 447 height 9
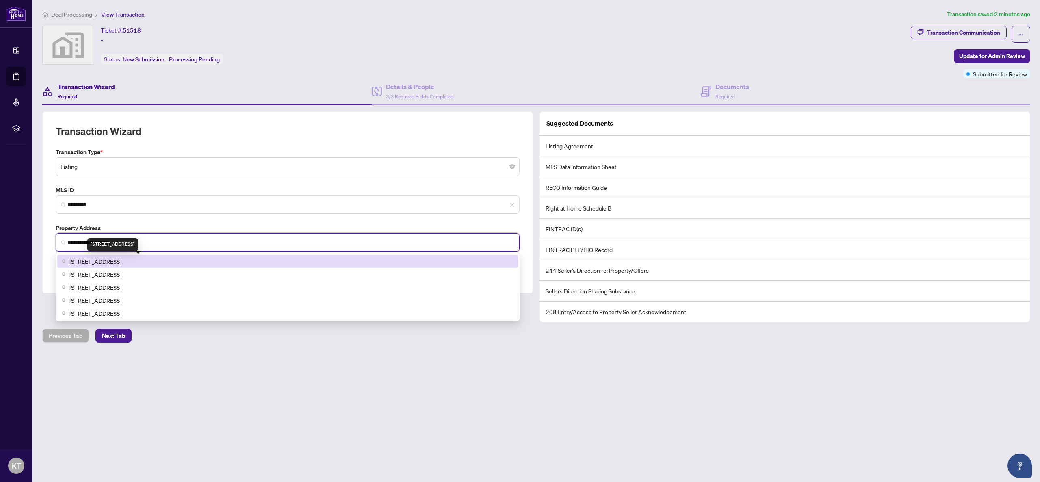
click at [121, 258] on span "[STREET_ADDRESS]" at bounding box center [95, 261] width 52 height 9
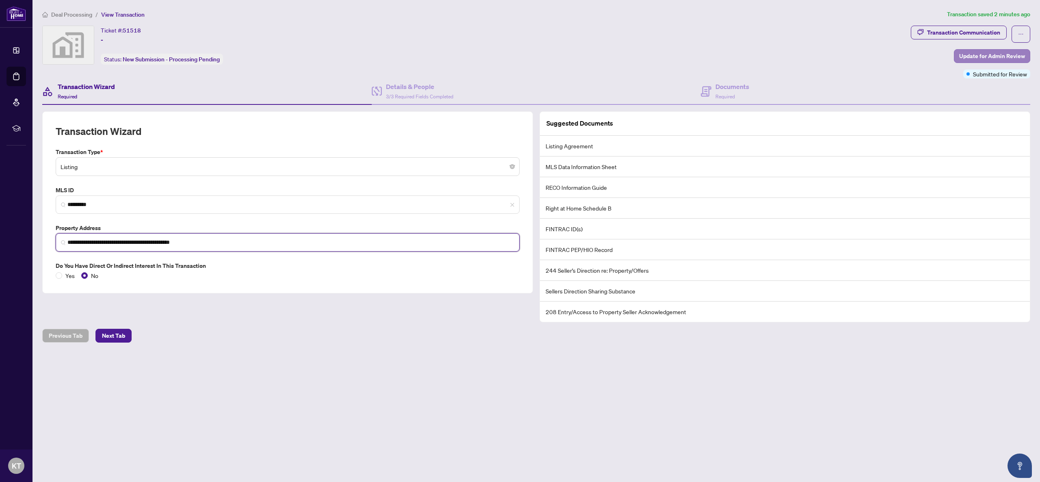
type input "**********"
click at [984, 57] on span "Update for Admin Review" at bounding box center [992, 56] width 66 height 13
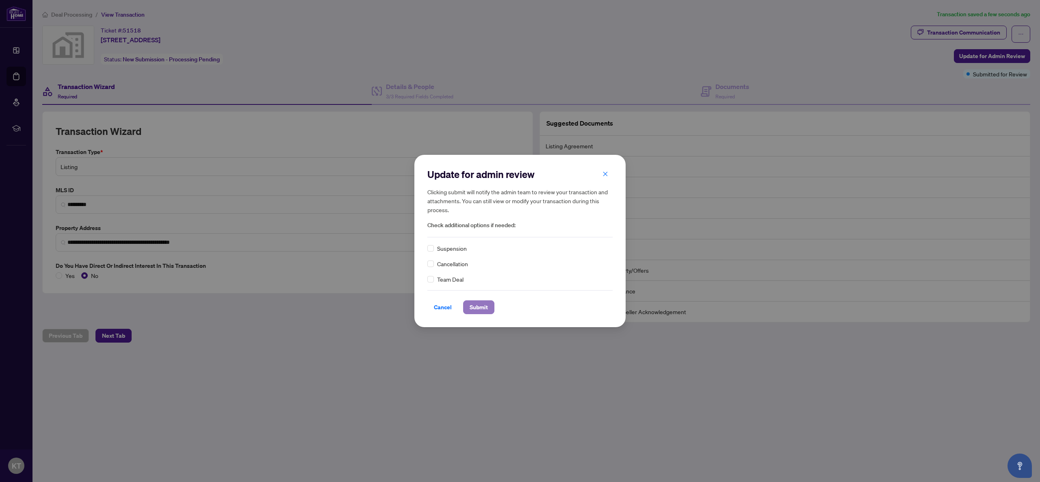
click at [482, 303] on span "Submit" at bounding box center [479, 307] width 18 height 13
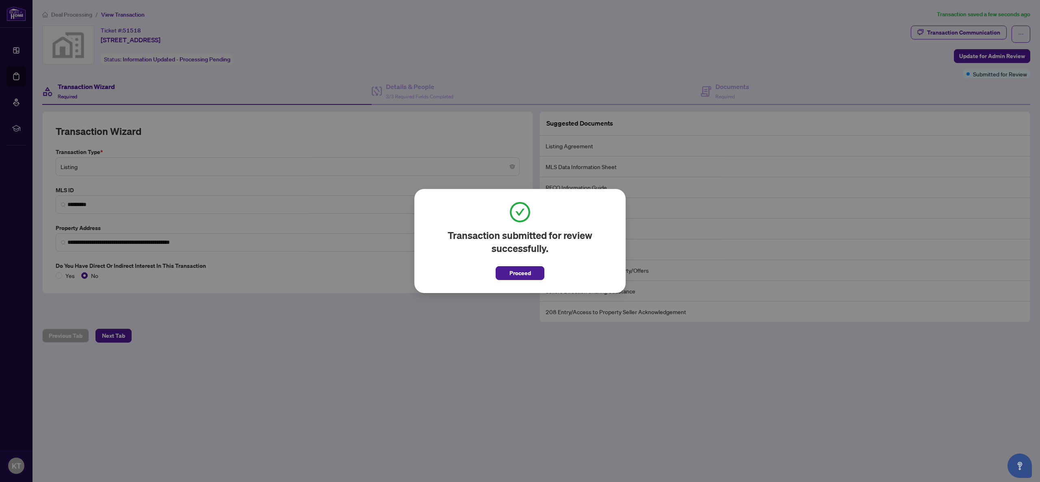
click at [523, 270] on span "Proceed" at bounding box center [520, 272] width 22 height 13
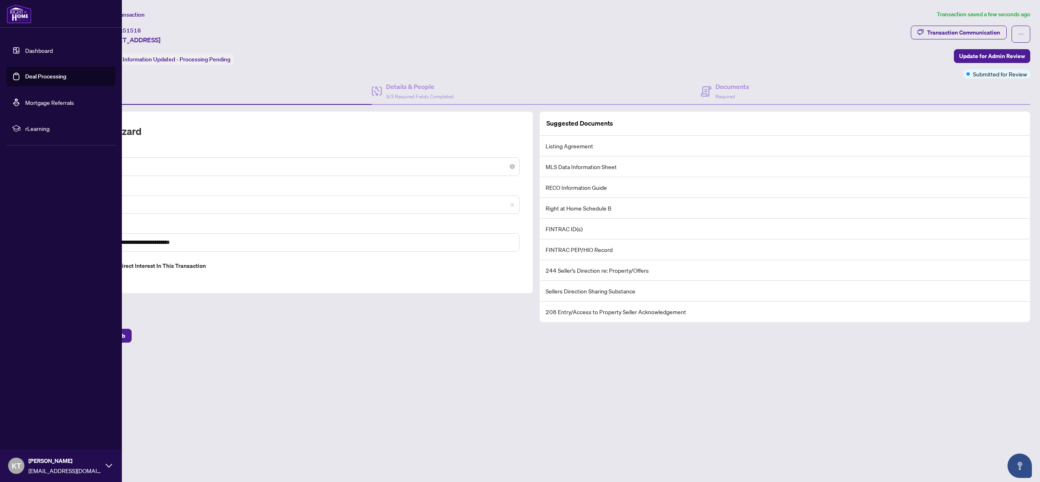
click at [25, 51] on link "Dashboard" at bounding box center [39, 50] width 28 height 7
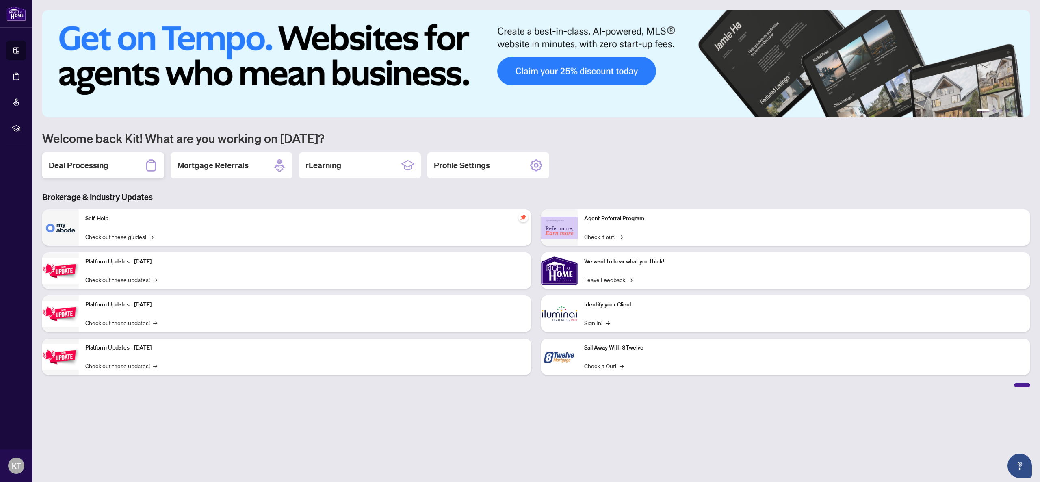
click at [100, 173] on div "Deal Processing" at bounding box center [103, 165] width 122 height 26
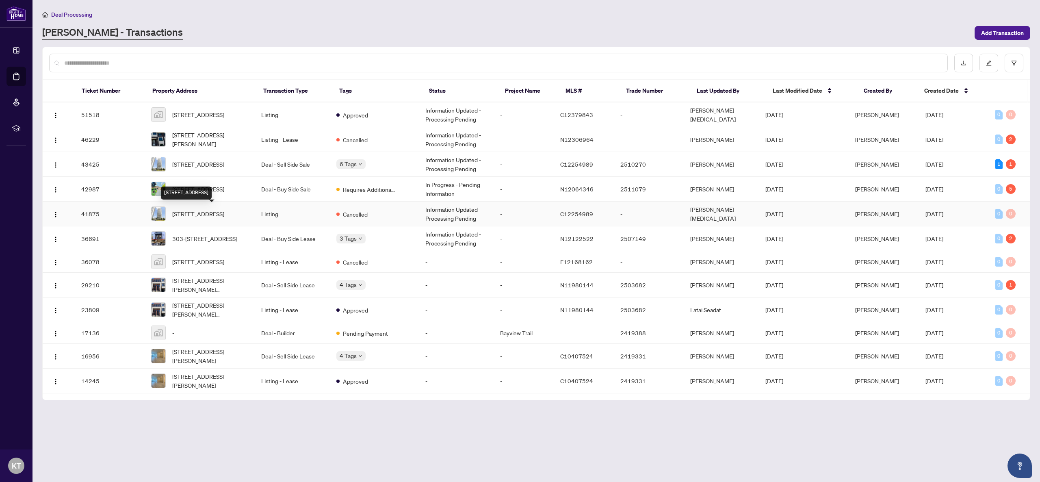
click at [224, 210] on span "[STREET_ADDRESS]" at bounding box center [198, 213] width 52 height 9
